Goal: Task Accomplishment & Management: Manage account settings

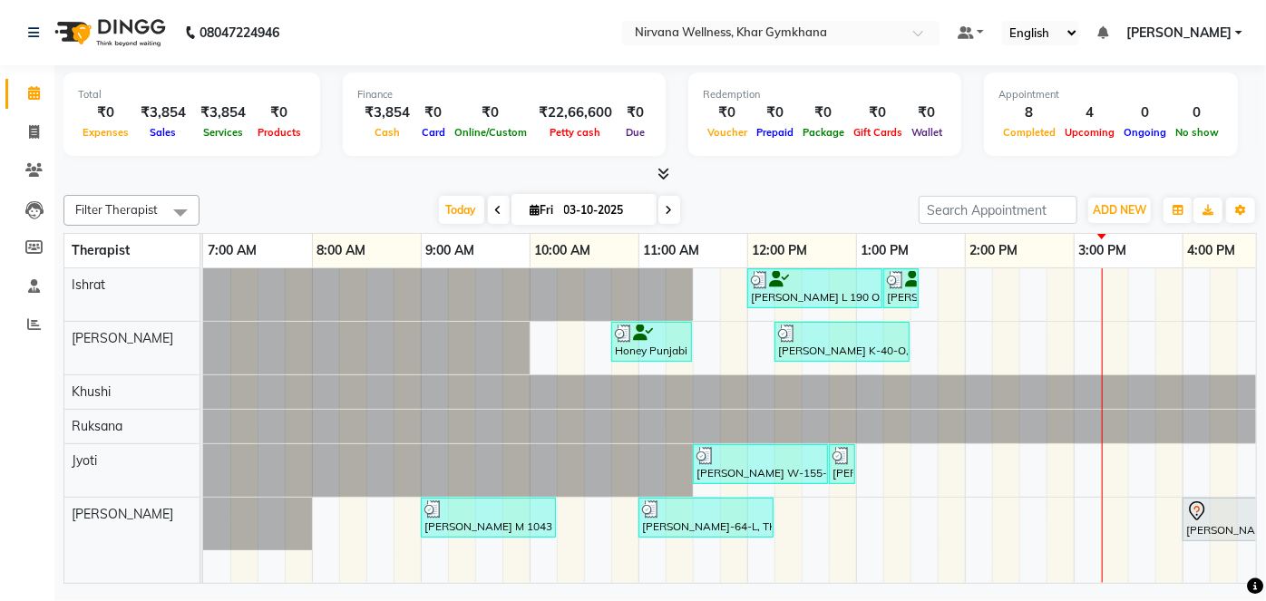
scroll to position [0, 687]
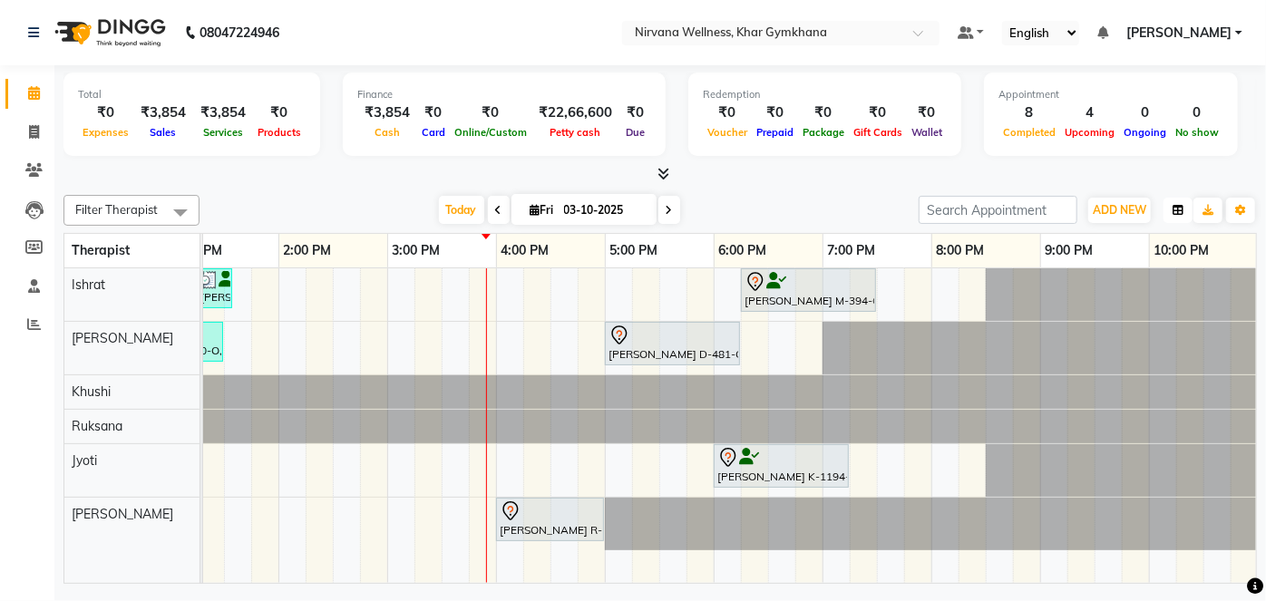
click at [1180, 202] on button "button" at bounding box center [1178, 210] width 29 height 25
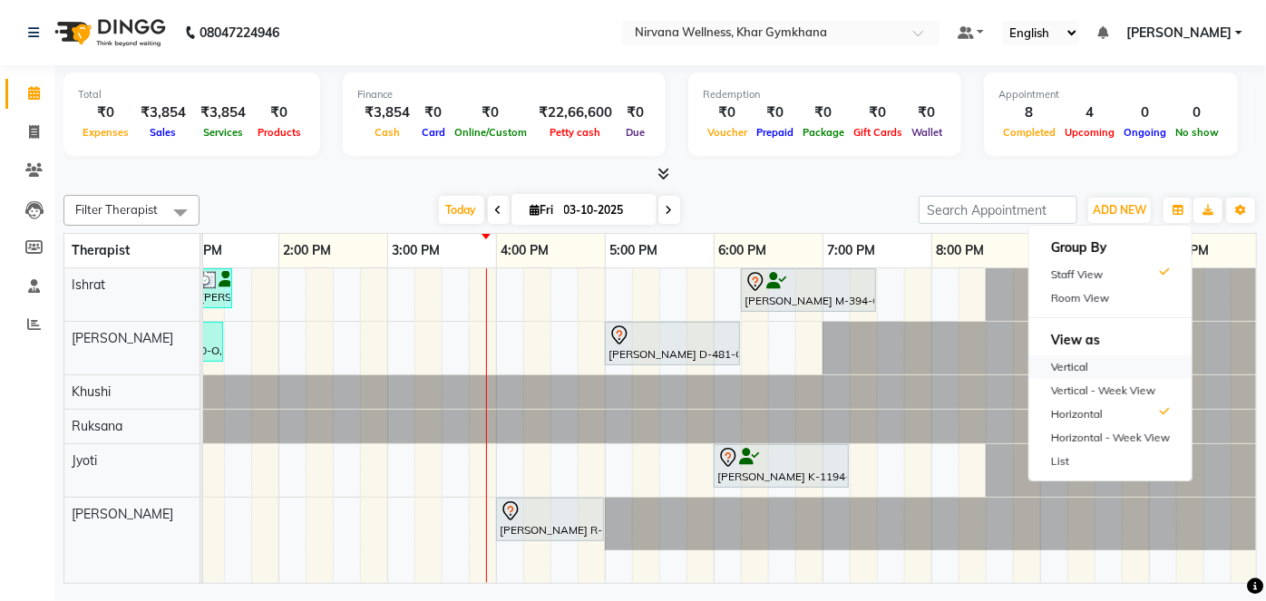
click at [1125, 370] on div "Vertical" at bounding box center [1111, 368] width 162 height 24
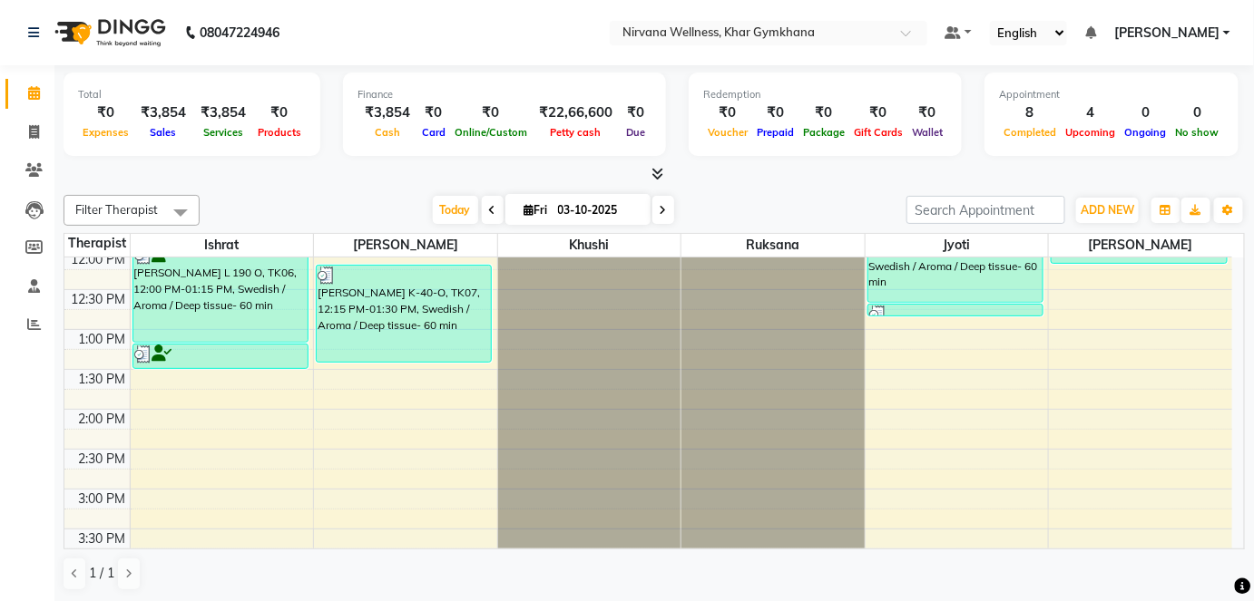
scroll to position [577, 0]
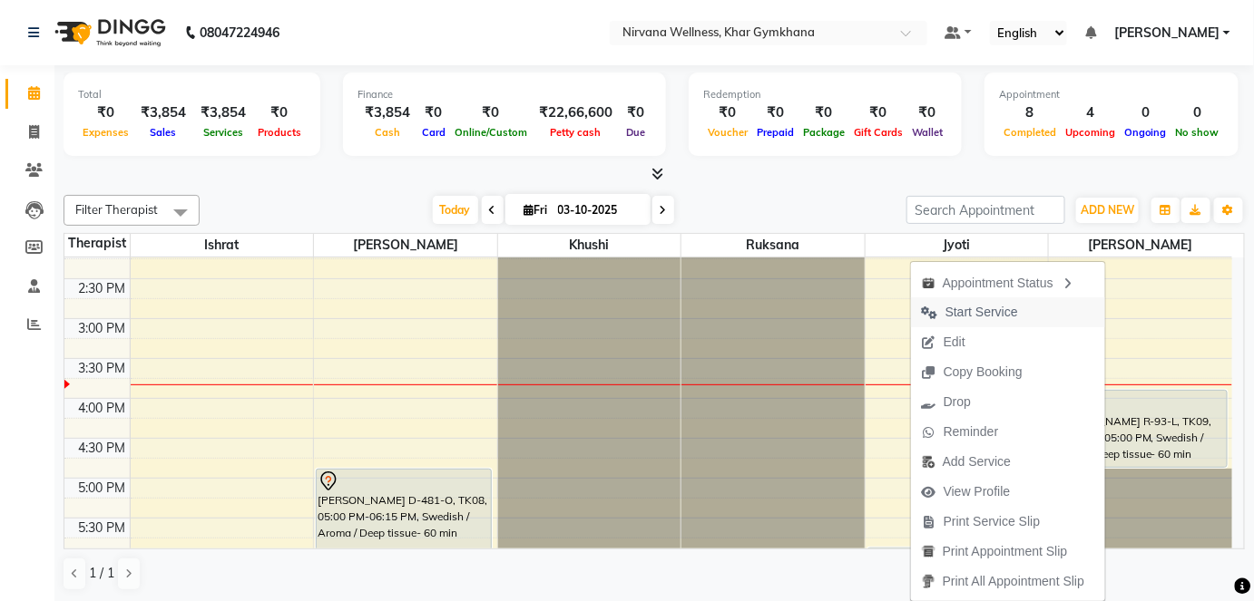
click at [929, 318] on span "Start Service" at bounding box center [970, 313] width 118 height 30
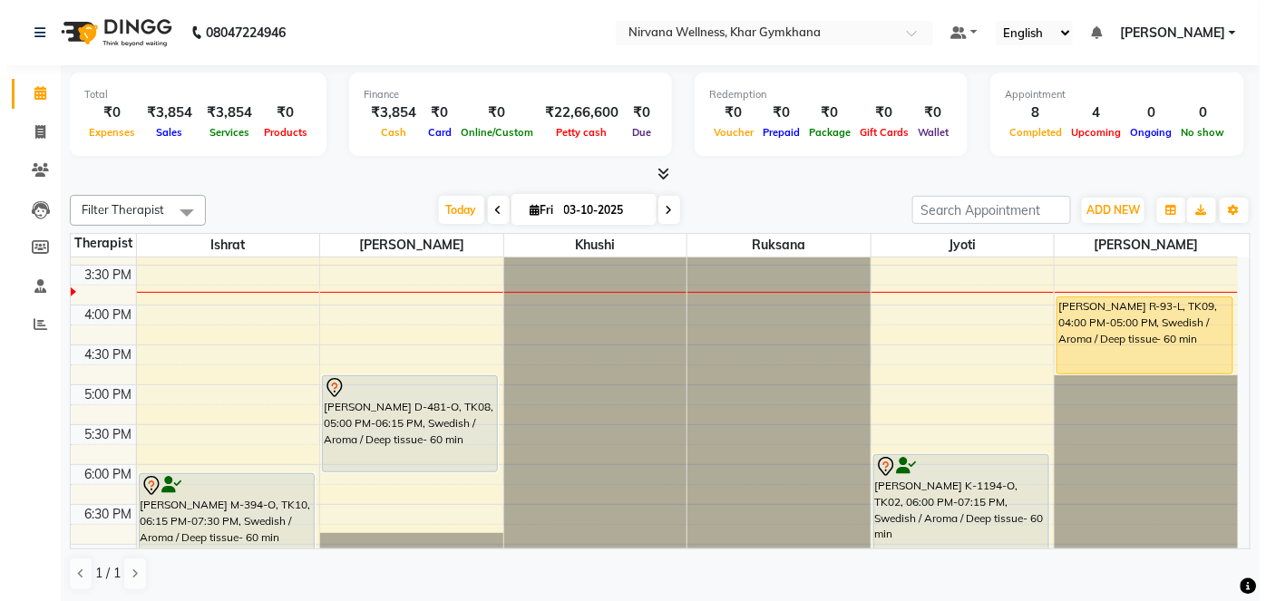
scroll to position [660, 0]
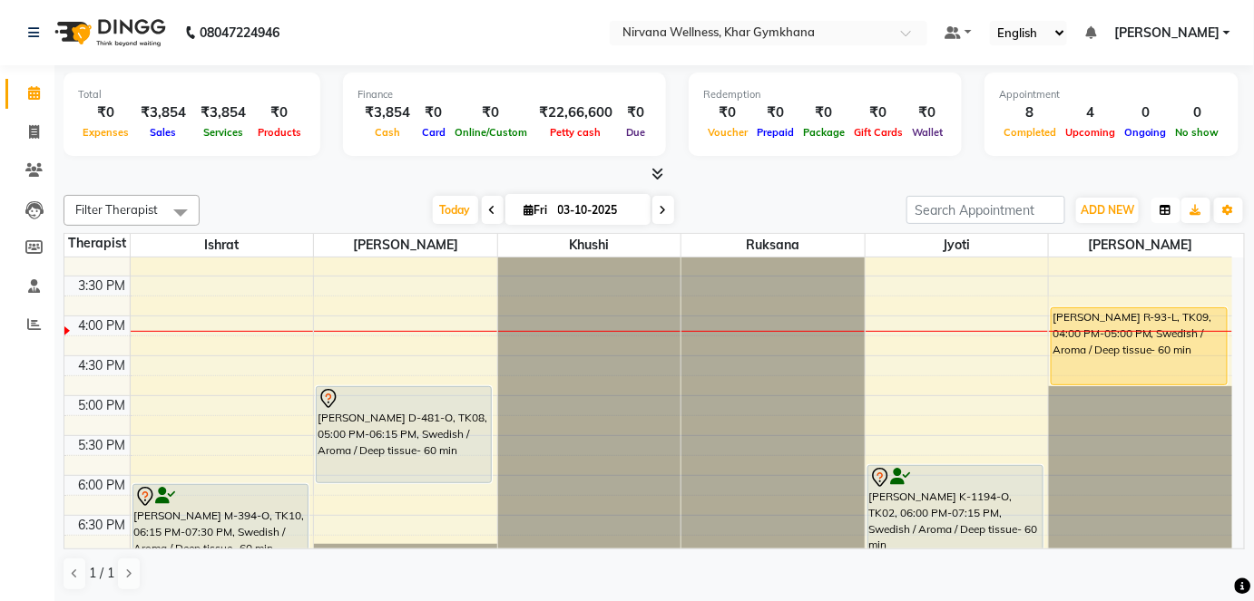
click at [1154, 210] on button "button" at bounding box center [1165, 210] width 29 height 25
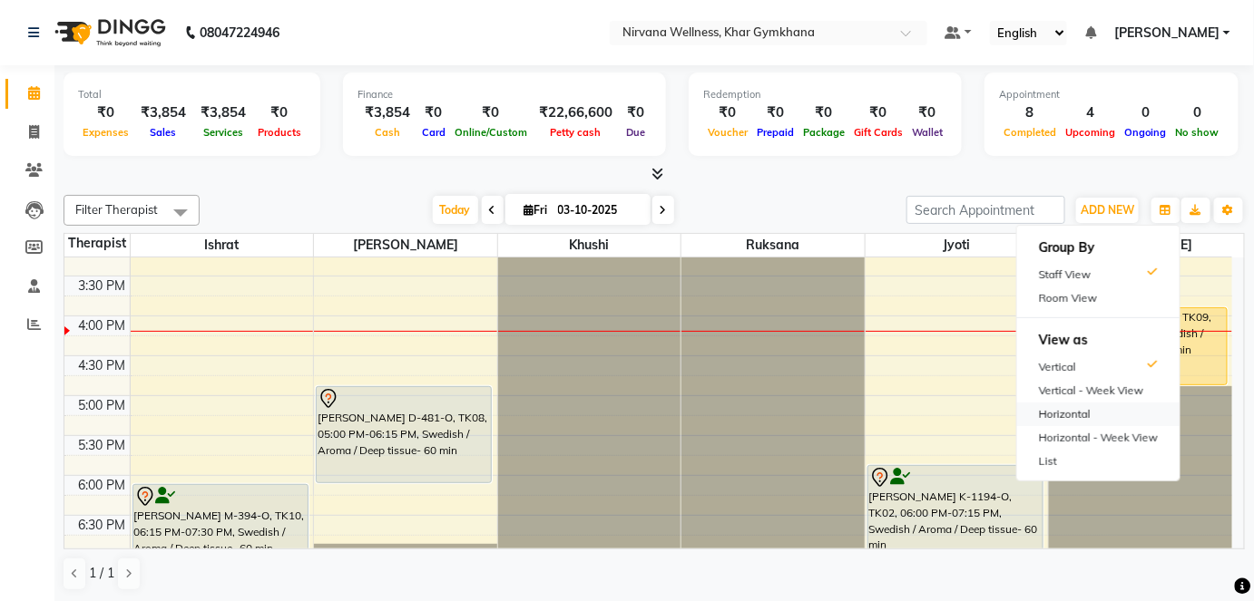
click at [1062, 416] on div "Horizontal" at bounding box center [1098, 415] width 162 height 24
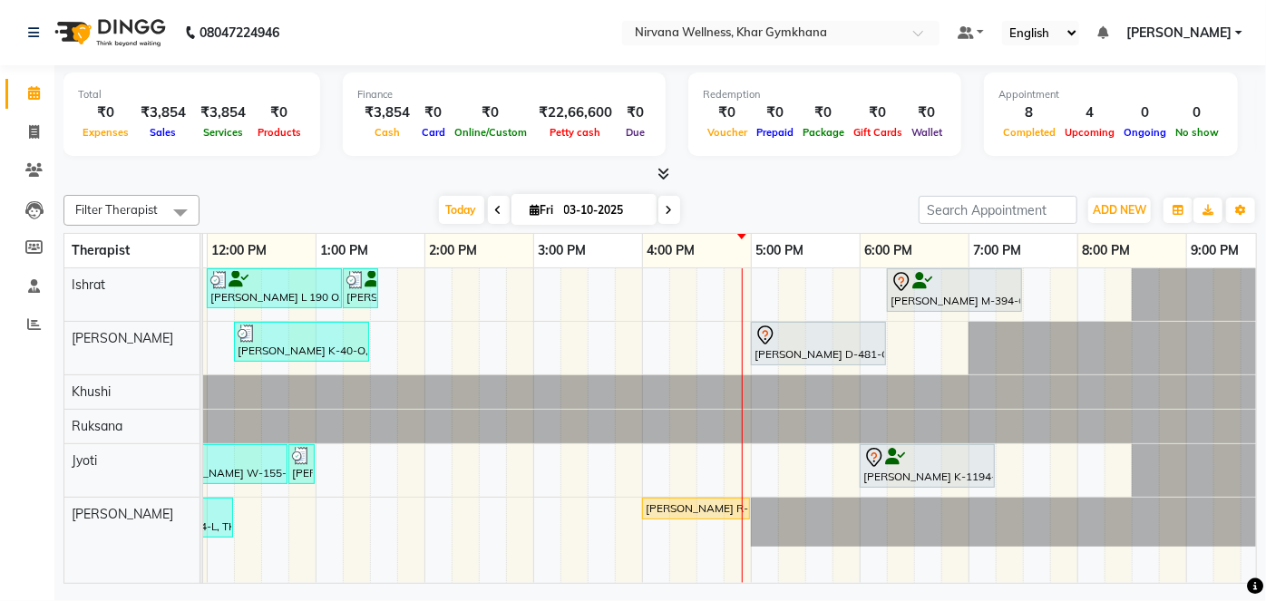
scroll to position [0, 539]
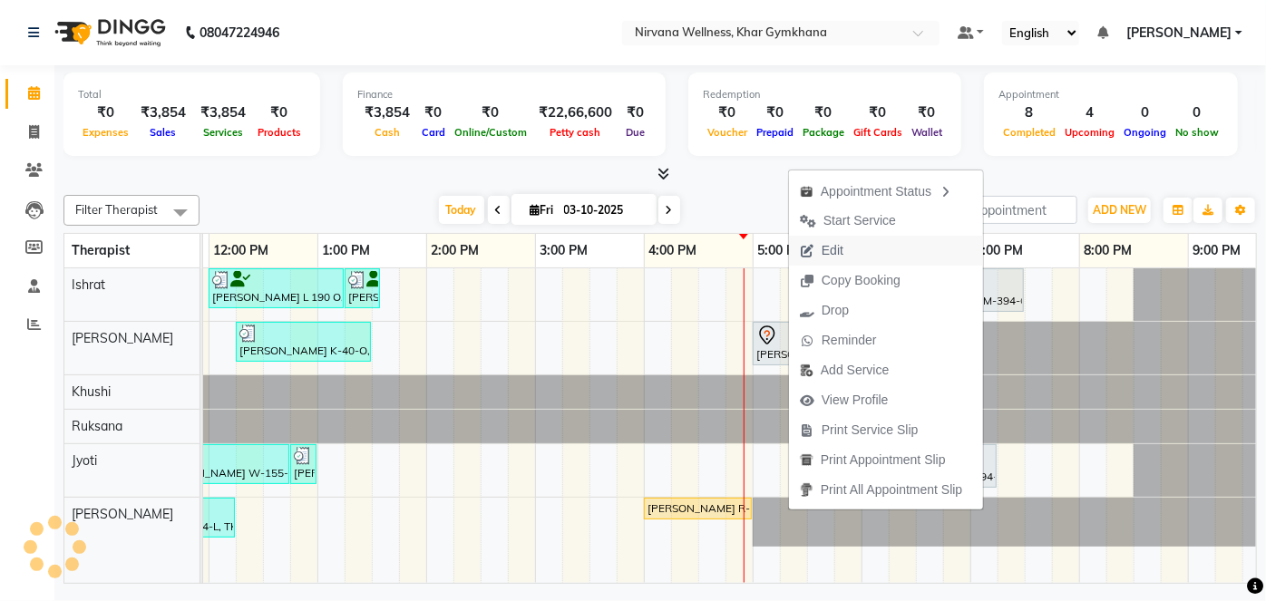
click at [829, 248] on span "Edit" at bounding box center [833, 250] width 22 height 19
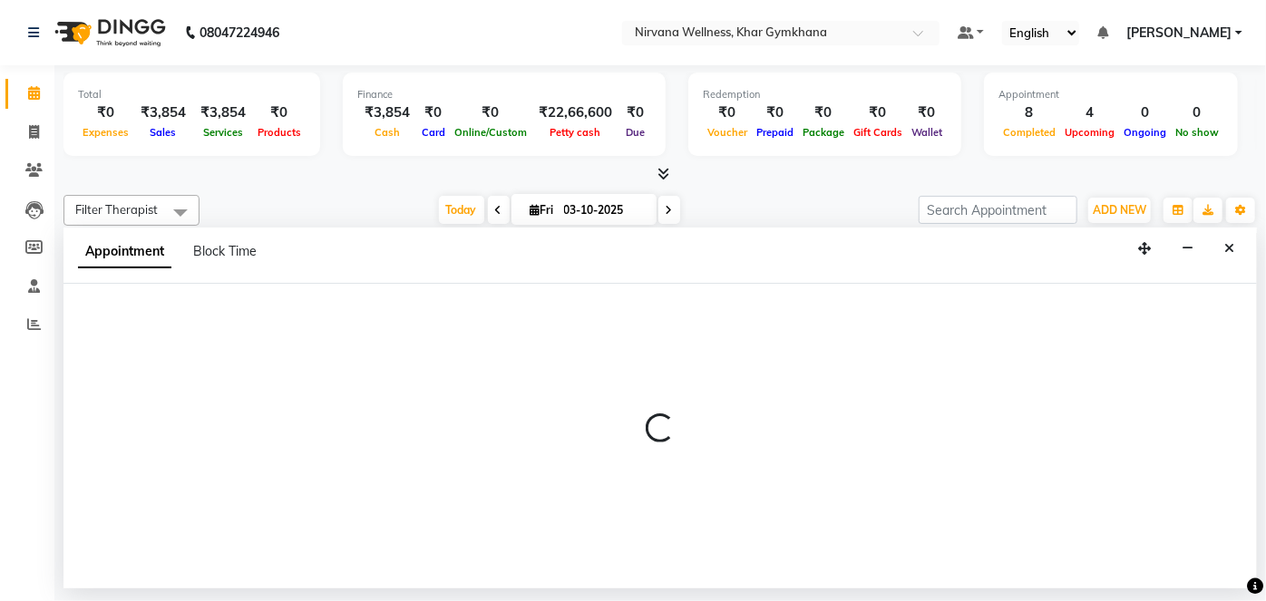
select select "68038"
select select "1020"
select select "tentative"
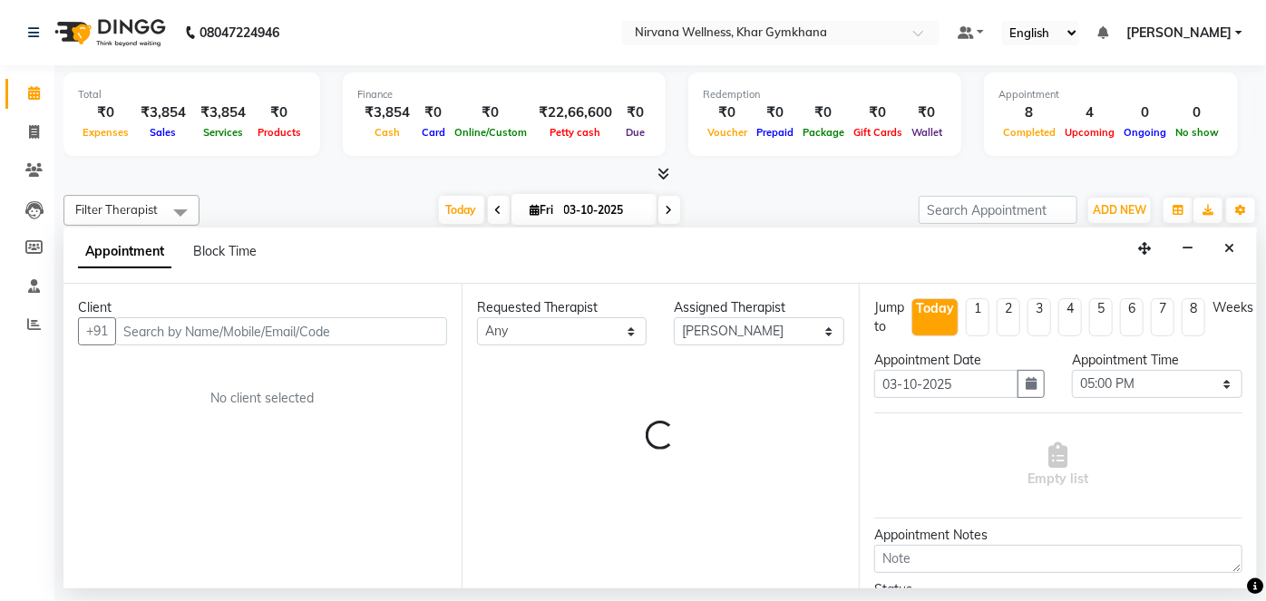
scroll to position [0, 687]
select select "3392"
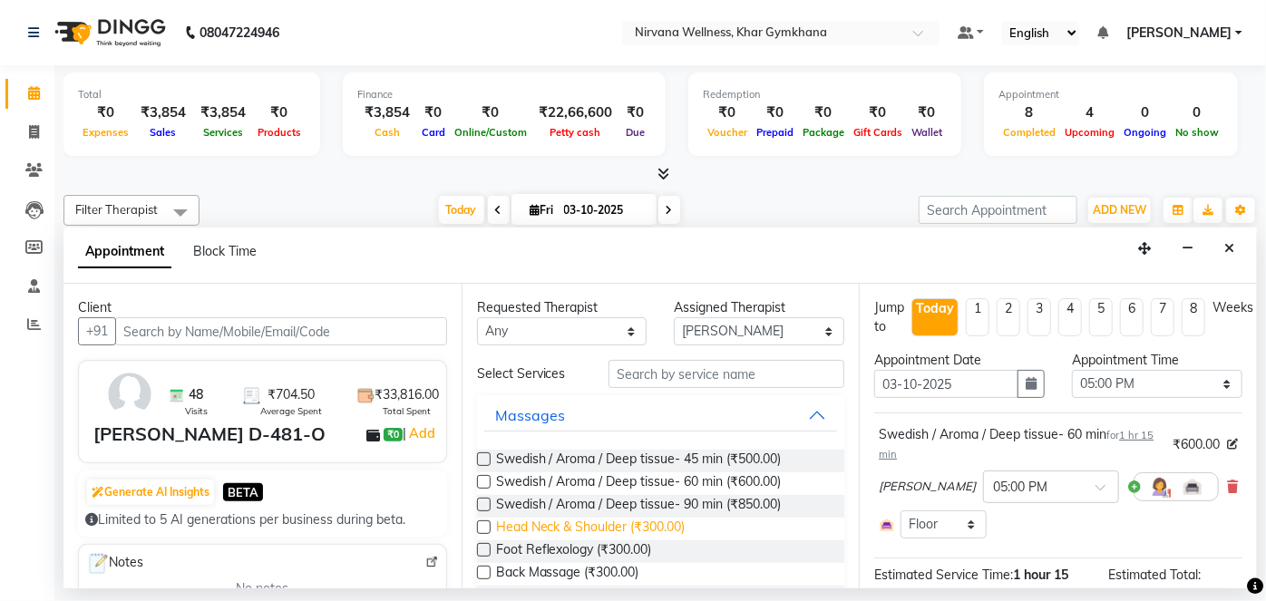
scroll to position [0, 0]
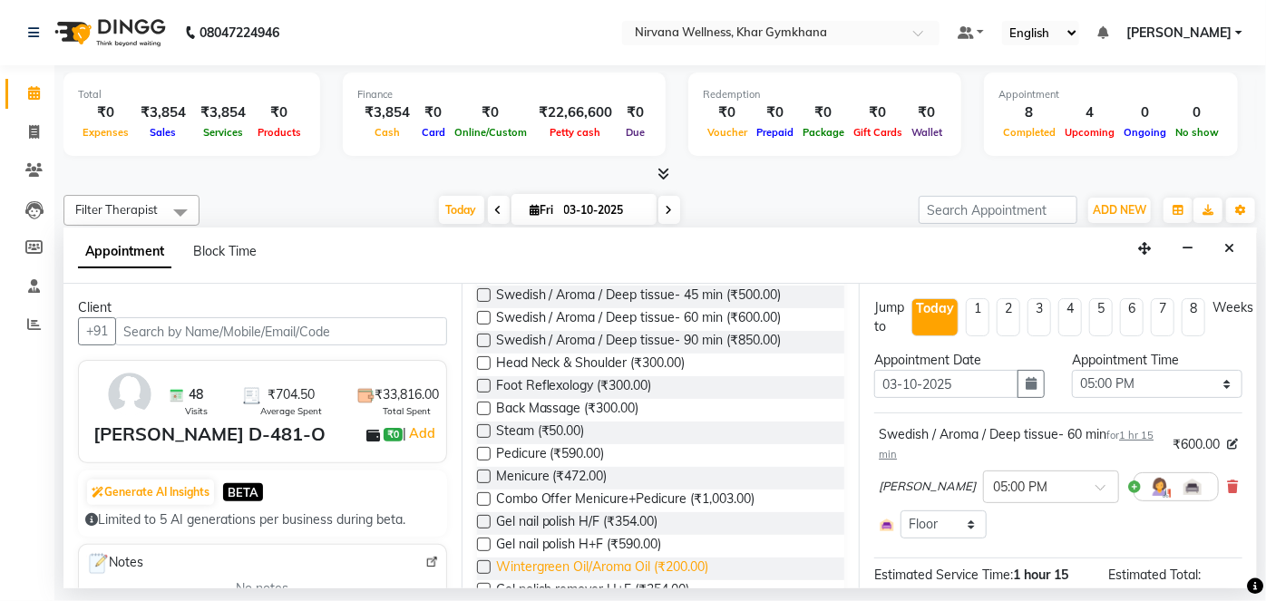
click at [562, 562] on span "Wintergreen Oil/Aroma Oil (₹200.00)" at bounding box center [602, 569] width 213 height 23
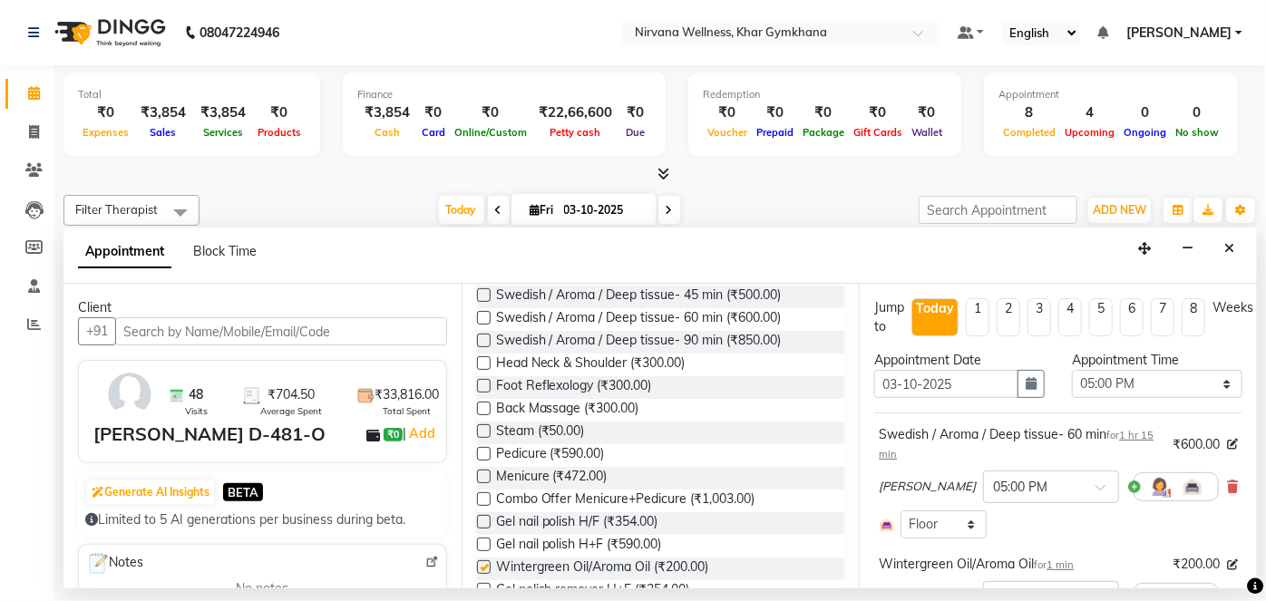
checkbox input "false"
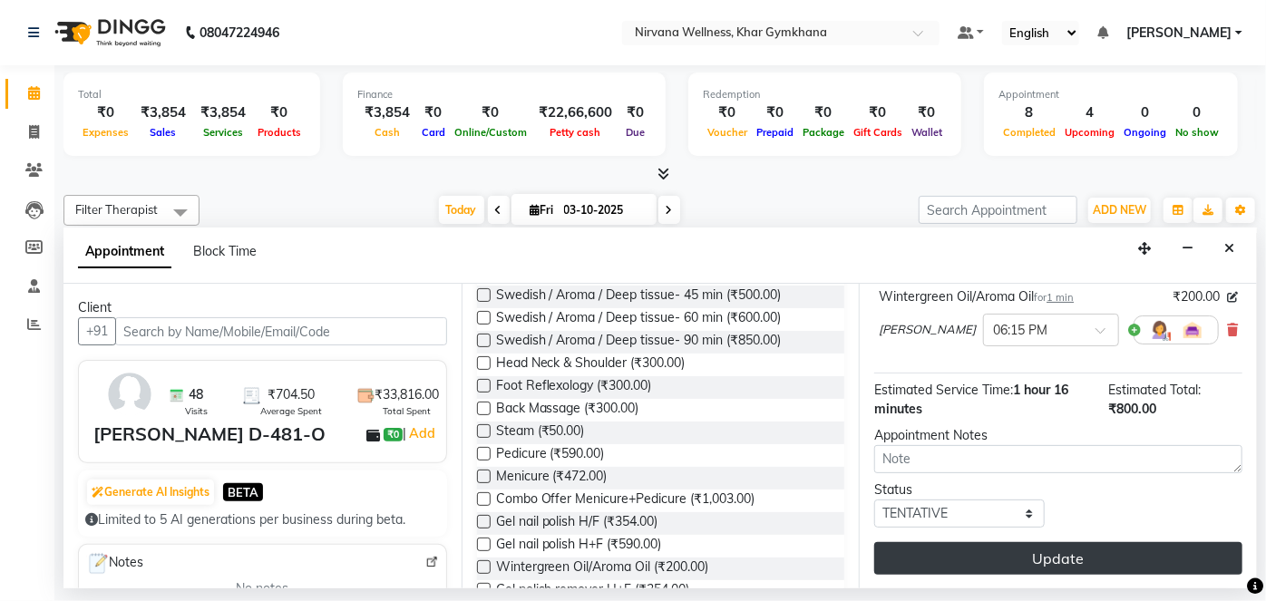
click at [1035, 560] on button "Update" at bounding box center [1059, 558] width 368 height 33
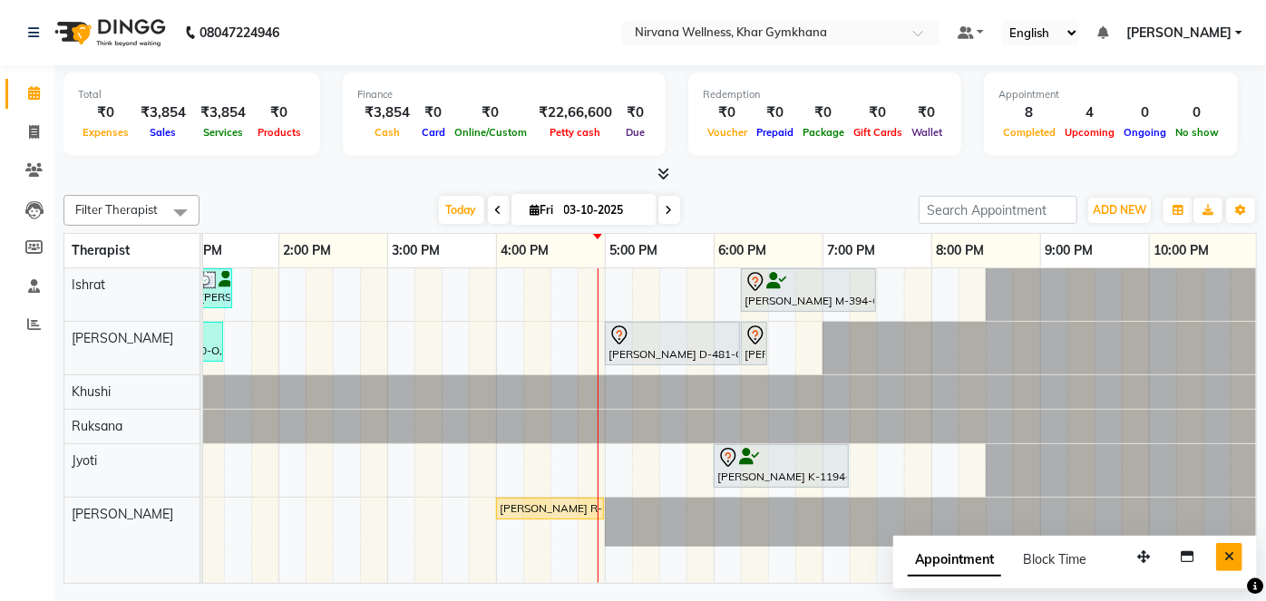
click at [1223, 547] on button "Close" at bounding box center [1230, 557] width 26 height 28
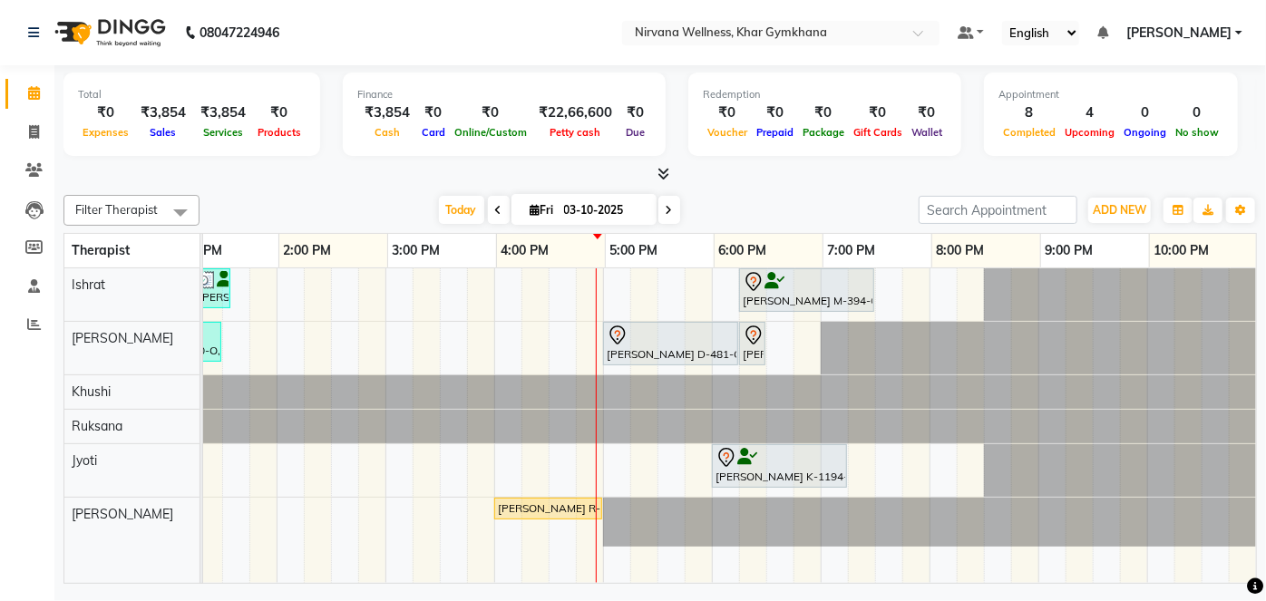
scroll to position [0, 650]
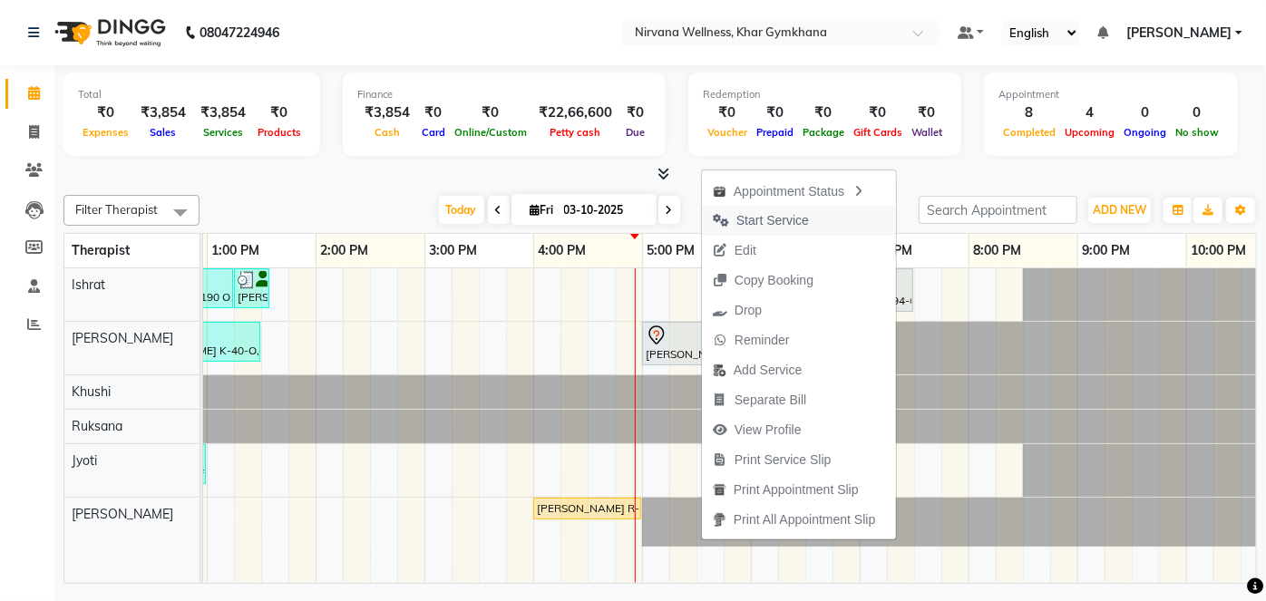
click at [757, 220] on span "Start Service" at bounding box center [773, 220] width 73 height 19
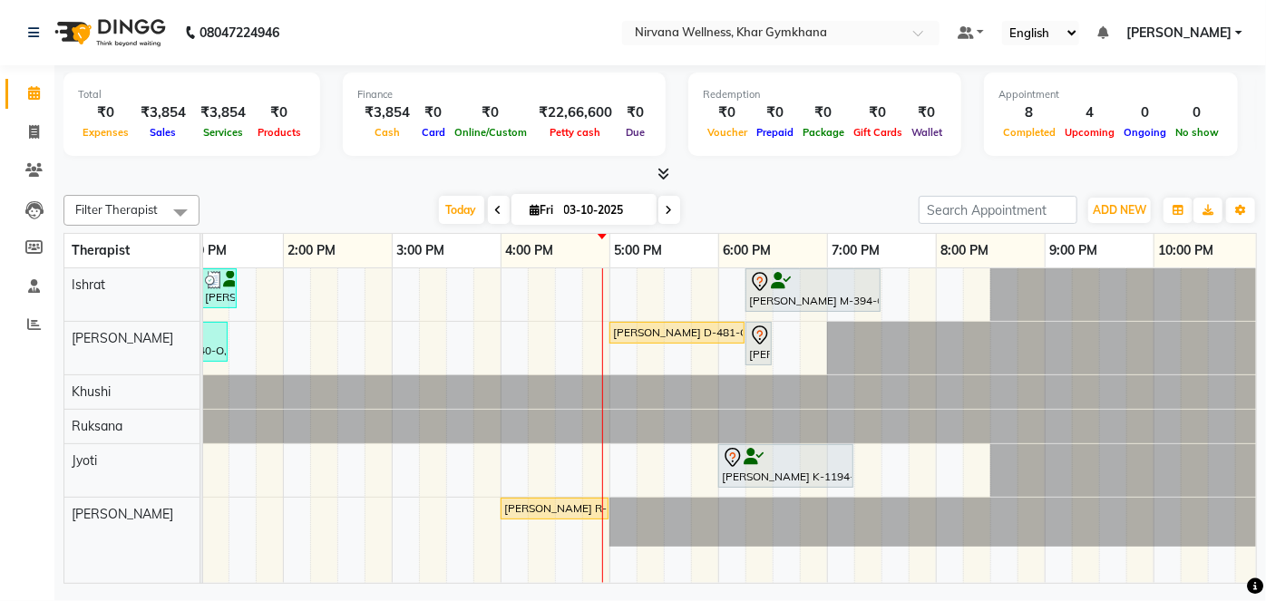
scroll to position [0, 687]
